Goal: Task Accomplishment & Management: Manage account settings

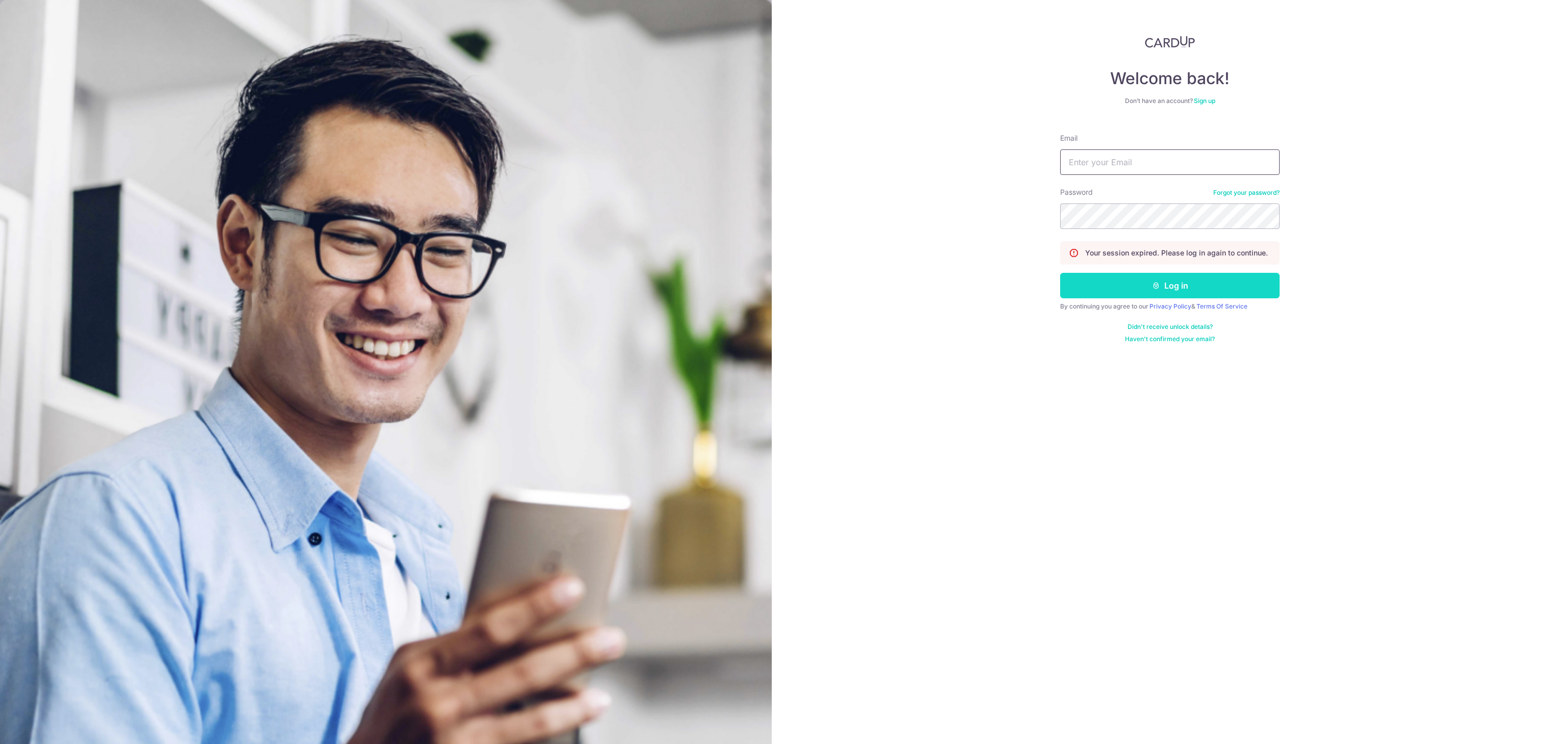
type input "[EMAIL_ADDRESS][DOMAIN_NAME]"
click at [1158, 291] on button "Log in" at bounding box center [1170, 286] width 220 height 26
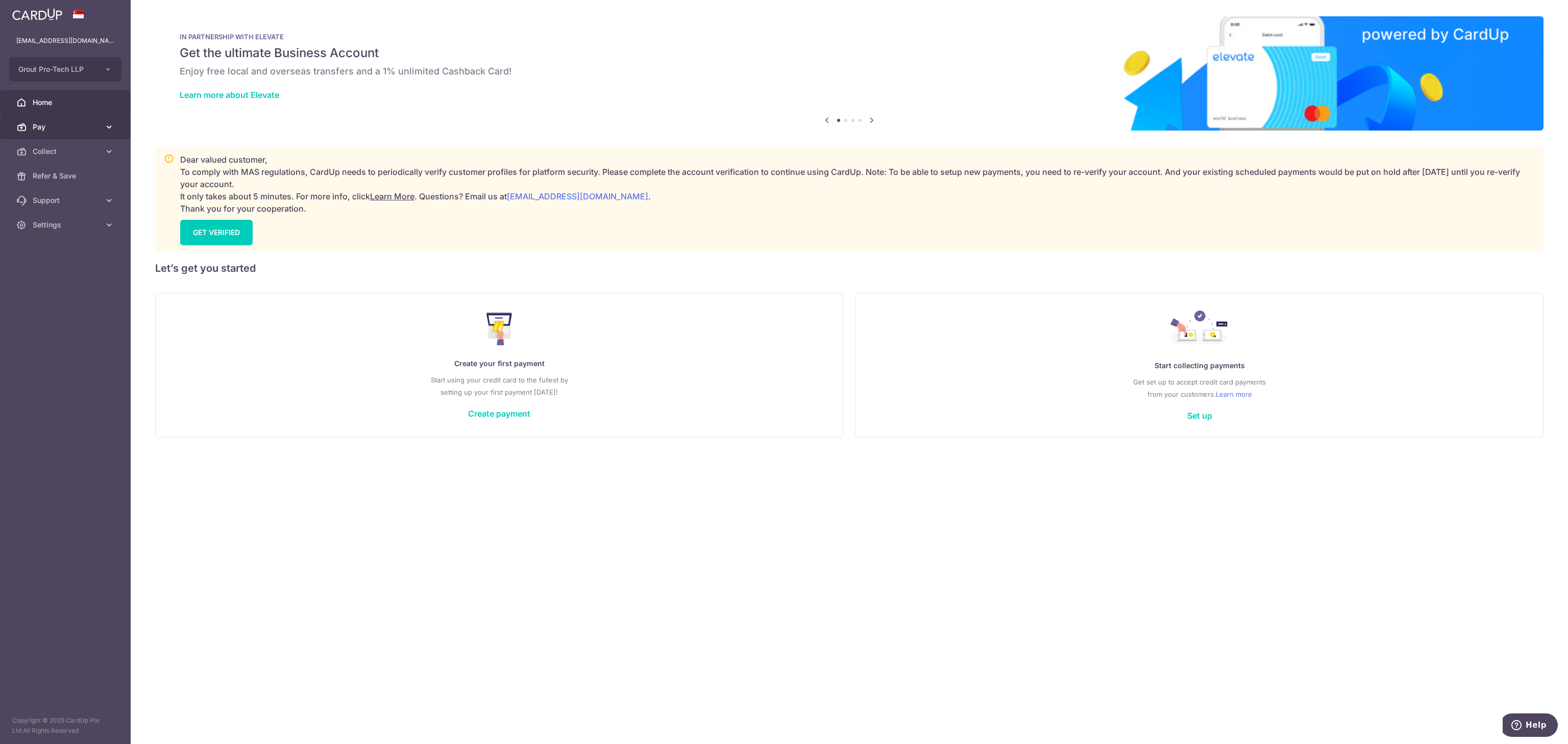
click at [37, 137] on link "Pay" at bounding box center [65, 127] width 131 height 24
click at [36, 259] on span "Collect" at bounding box center [66, 262] width 68 height 10
click at [35, 295] on link "Dashboard" at bounding box center [65, 287] width 131 height 24
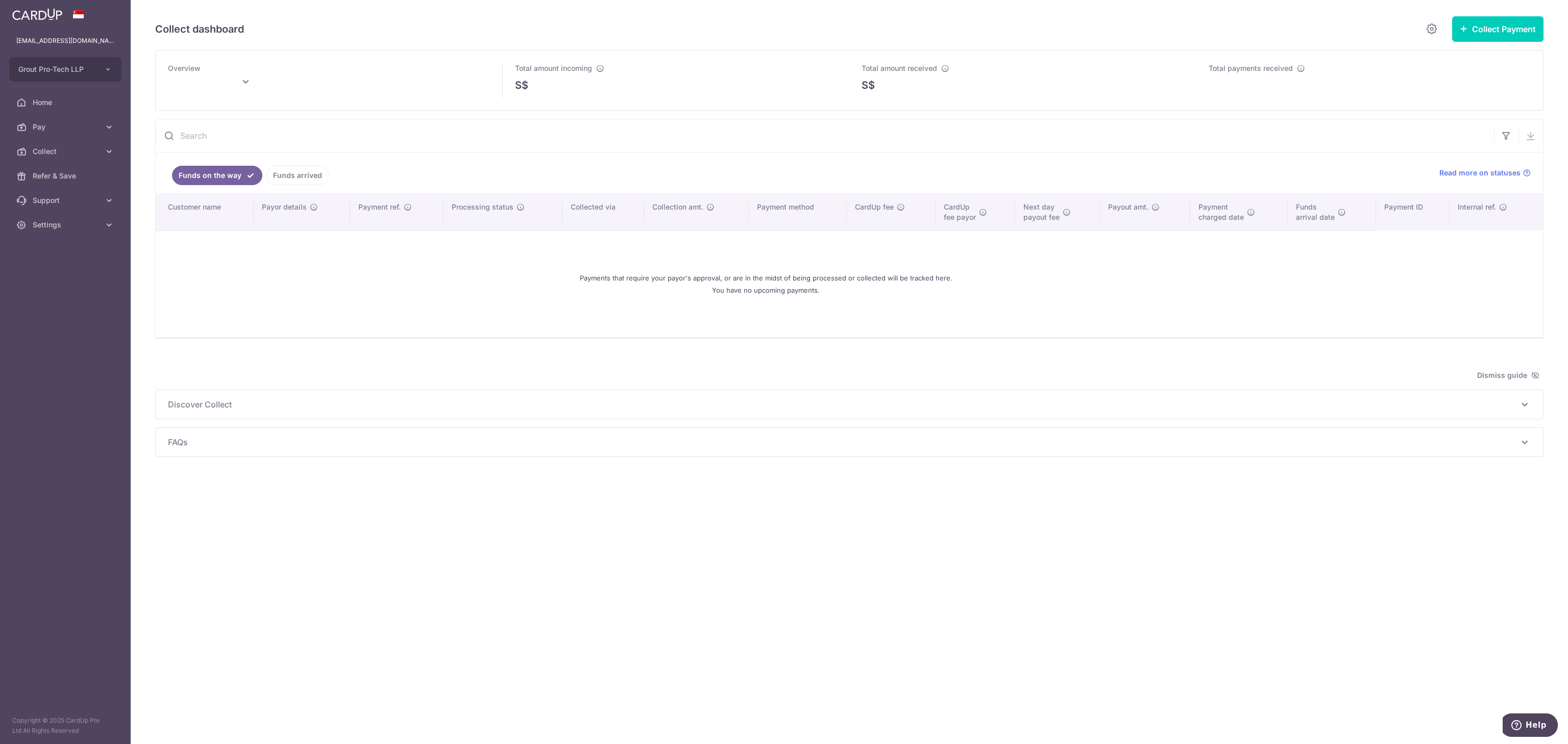
click at [320, 173] on link "Funds arrived" at bounding box center [298, 176] width 62 height 19
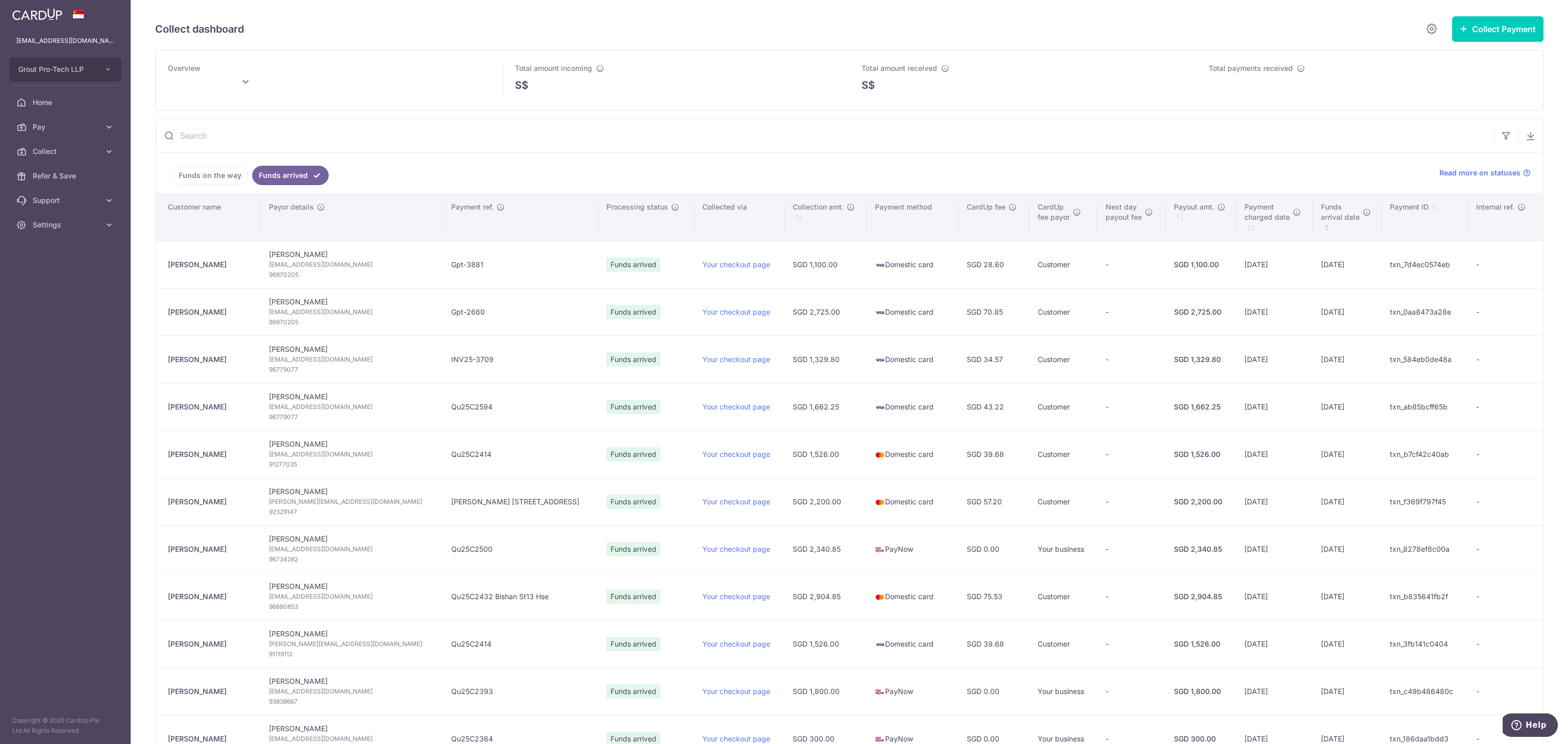
type input "October 2025"
